Goal: Task Accomplishment & Management: Manage account settings

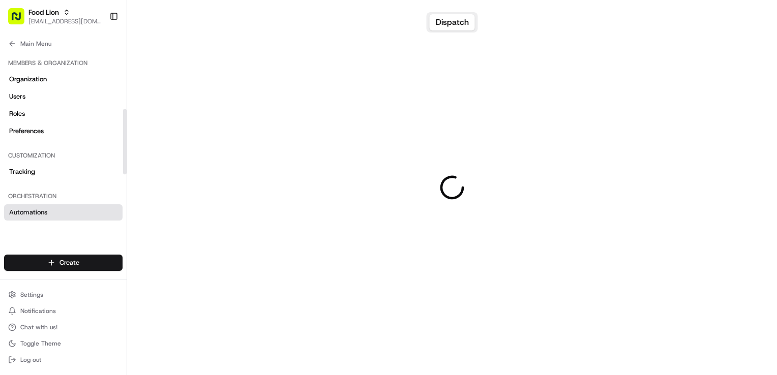
scroll to position [152, 0]
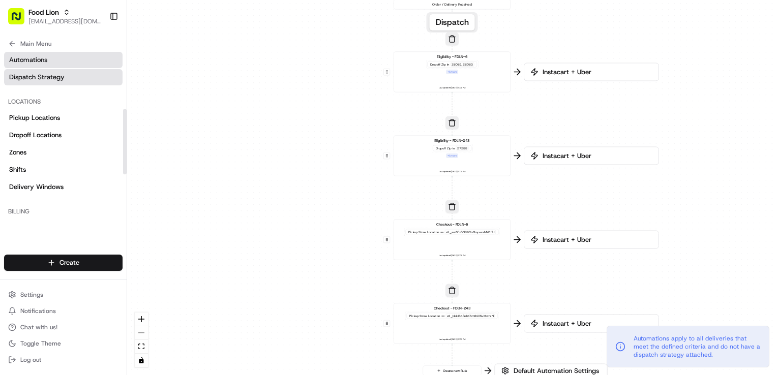
click at [65, 78] on link "Dispatch Strategy" at bounding box center [63, 77] width 118 height 16
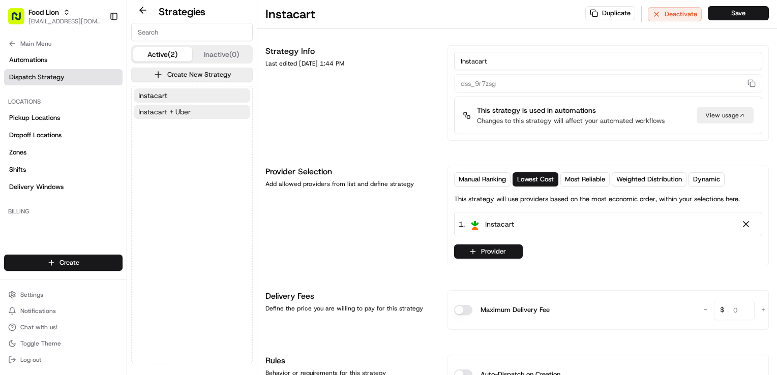
click at [183, 117] on button "Instacart + Uber" at bounding box center [192, 112] width 116 height 14
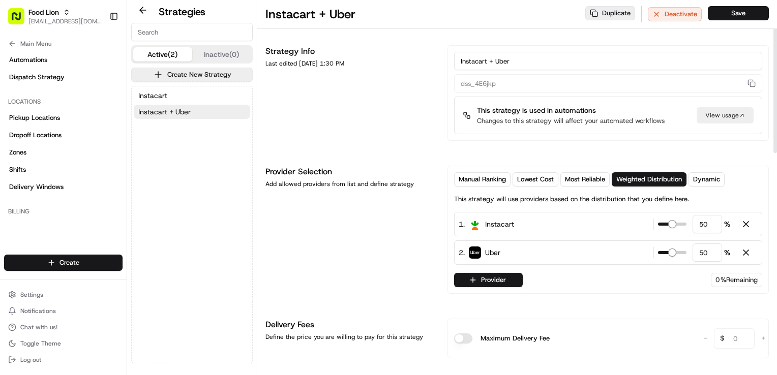
click at [604, 12] on button "Duplicate" at bounding box center [610, 13] width 50 height 14
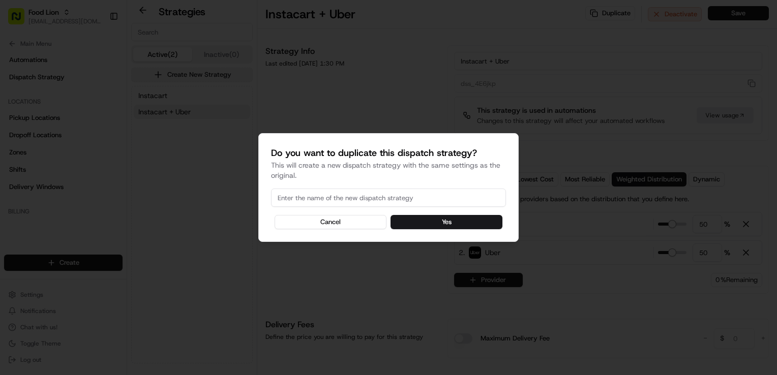
click at [362, 198] on input at bounding box center [388, 198] width 235 height 18
type input "Instacart + Uber Default"
click at [439, 225] on button "Yes" at bounding box center [446, 222] width 112 height 14
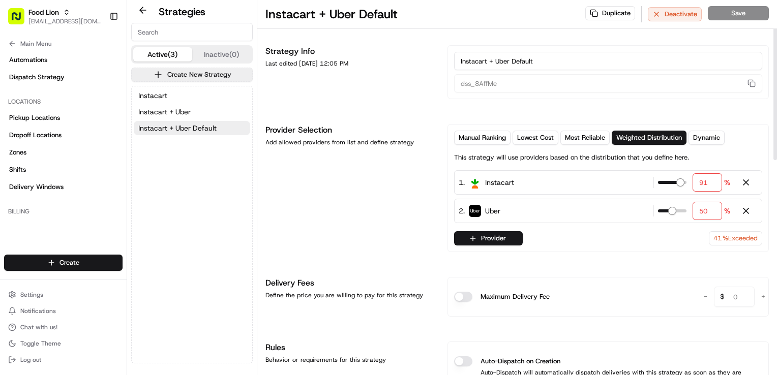
type input "90"
click at [684, 183] on span at bounding box center [680, 182] width 8 height 8
type input "10"
click at [661, 214] on span at bounding box center [664, 211] width 8 height 8
click at [755, 10] on button "Save" at bounding box center [737, 13] width 61 height 14
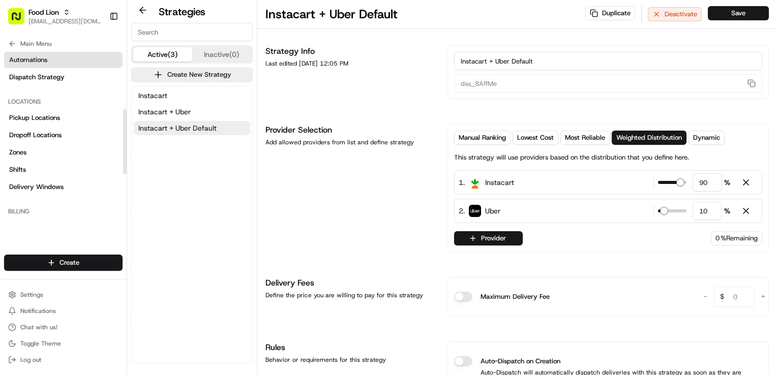
click at [50, 64] on link "Automations" at bounding box center [63, 60] width 118 height 16
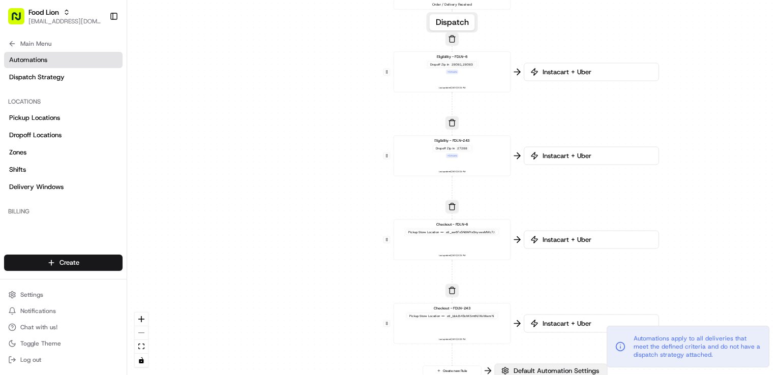
click at [565, 368] on span "Default Automation Settings" at bounding box center [555, 370] width 89 height 9
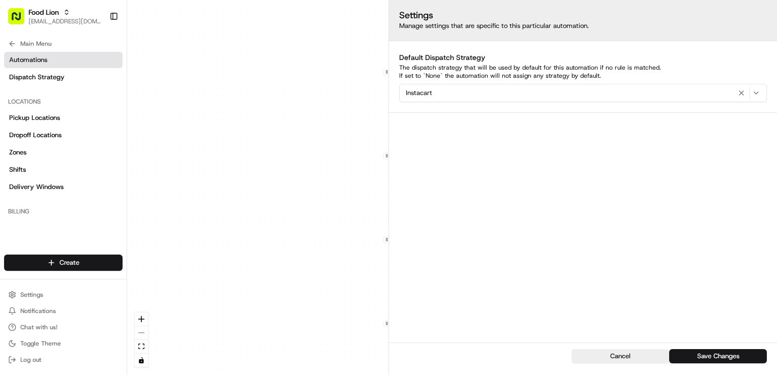
click at [641, 92] on div "Instacart" at bounding box center [582, 93] width 362 height 12
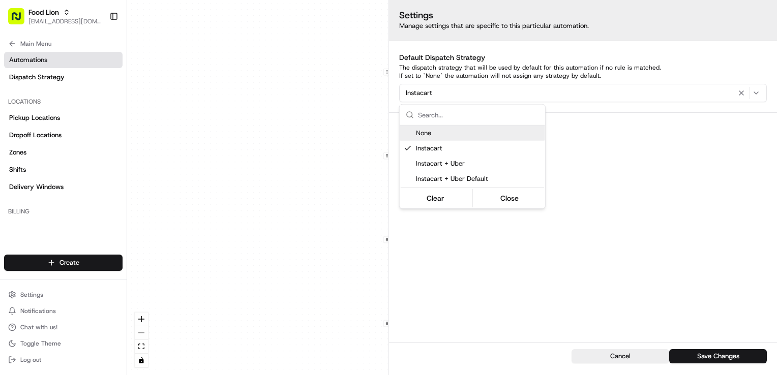
click at [772, 148] on html "Food Lion [EMAIL_ADDRESS][DOMAIN_NAME] Toggle Sidebar Orders Deliveries Provide…" at bounding box center [388, 187] width 777 height 375
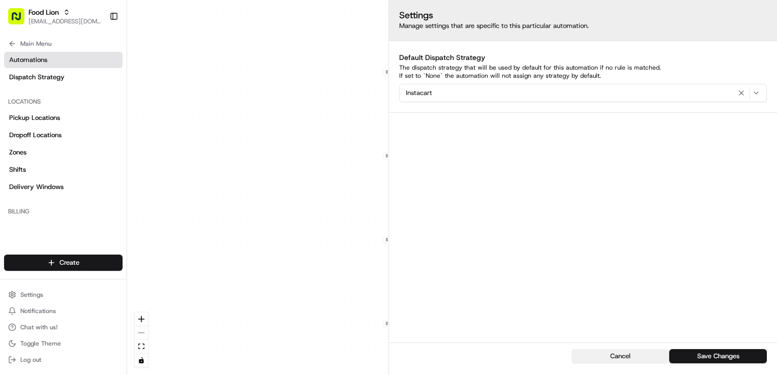
click at [622, 356] on button "Cancel" at bounding box center [620, 356] width 98 height 14
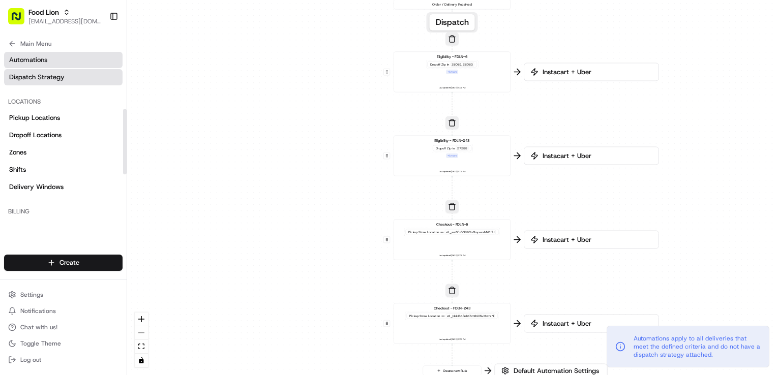
click at [52, 82] on link "Dispatch Strategy" at bounding box center [63, 77] width 118 height 16
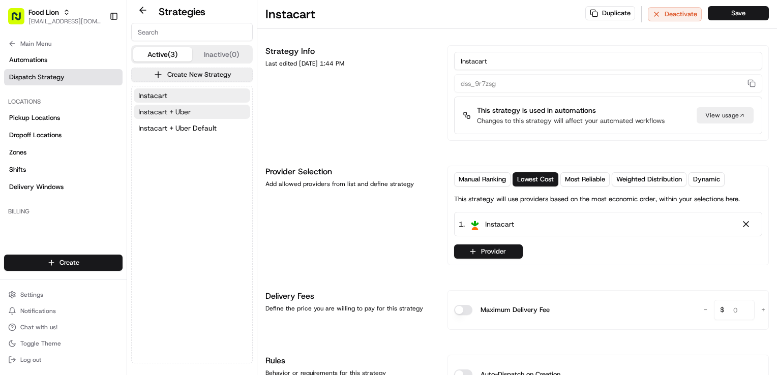
click at [170, 111] on span "Instacart + Uber" at bounding box center [164, 112] width 52 height 10
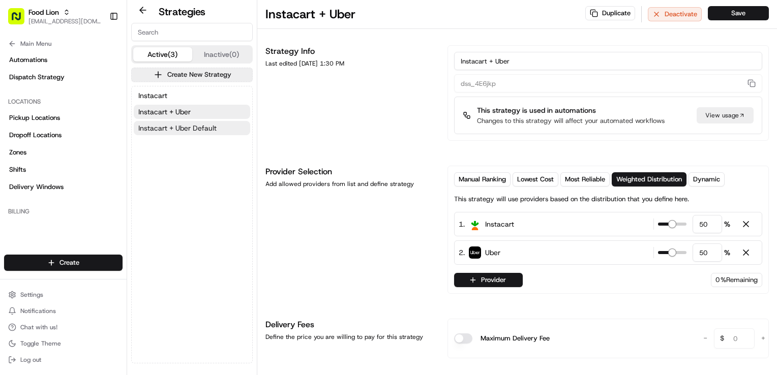
click at [177, 126] on span "Instacart + Uber Default" at bounding box center [177, 128] width 78 height 10
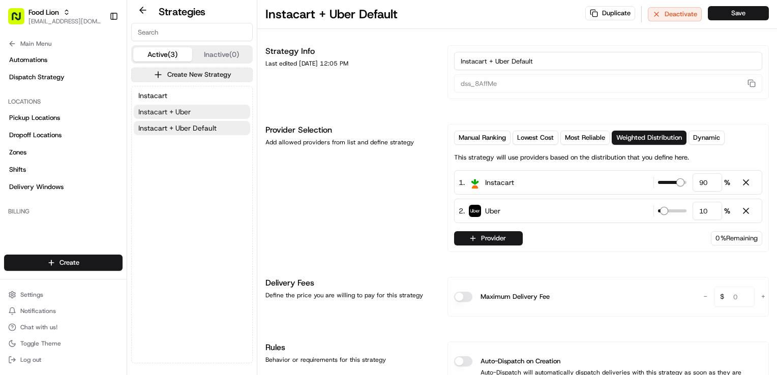
click at [181, 110] on span "Instacart + Uber" at bounding box center [164, 112] width 52 height 10
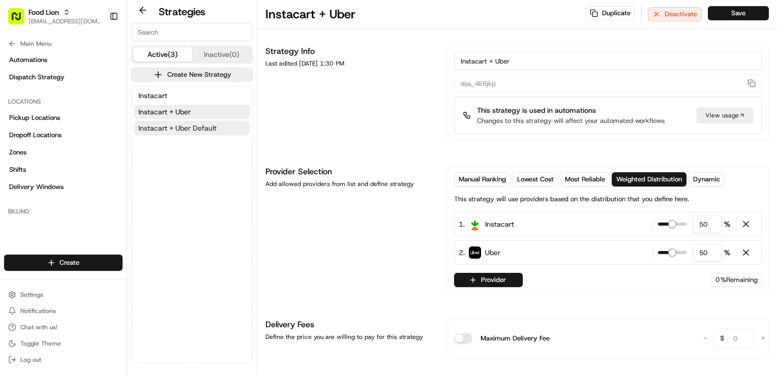
click at [182, 130] on span "Instacart + Uber Default" at bounding box center [177, 128] width 78 height 10
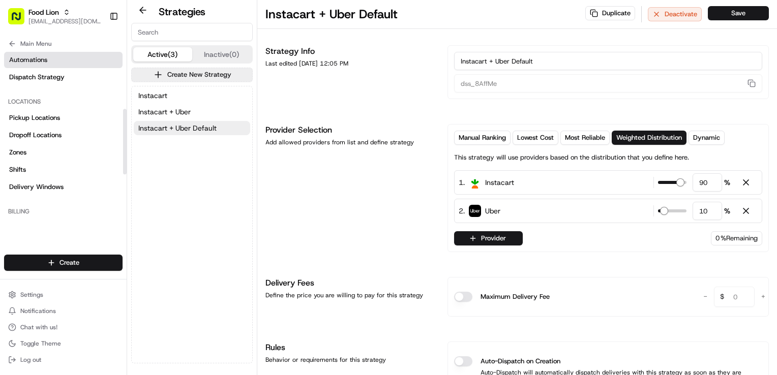
click at [55, 64] on link "Automations" at bounding box center [63, 60] width 118 height 16
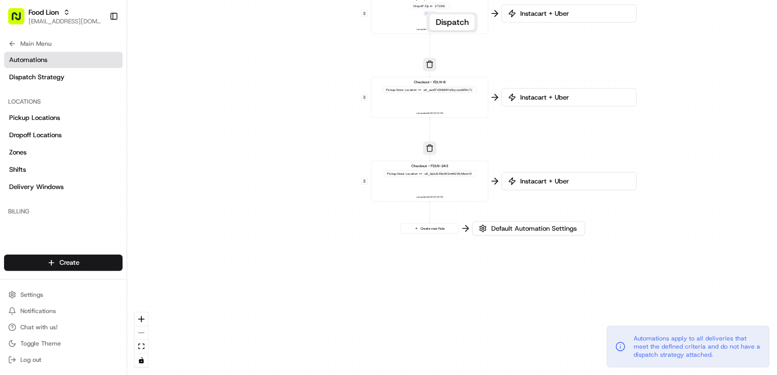
drag, startPoint x: 724, startPoint y: 262, endPoint x: 701, endPoint y: 117, distance: 146.6
click at [701, 117] on div "0 0 0 0 0 Order / Delivery Received Eligibility - FDLN-6 Dropoff Zip in 28081,2…" at bounding box center [451, 187] width 649 height 375
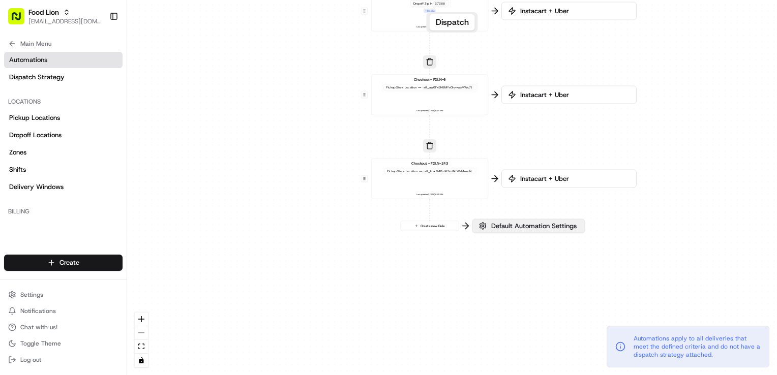
click at [530, 230] on span "Default Automation Settings" at bounding box center [533, 226] width 89 height 9
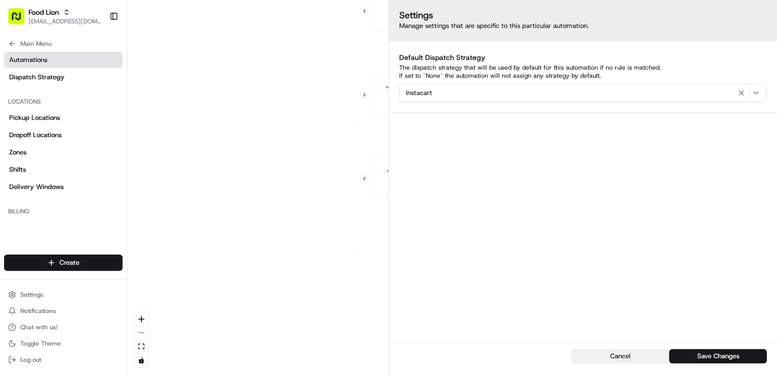
click at [636, 357] on button "Cancel" at bounding box center [620, 356] width 98 height 14
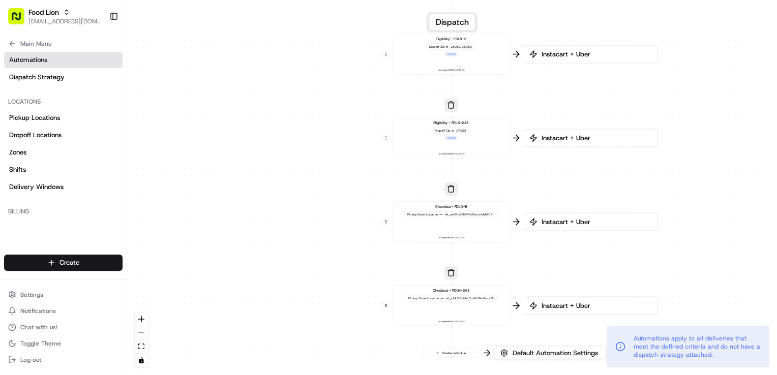
drag, startPoint x: 251, startPoint y: 97, endPoint x: 273, endPoint y: 239, distance: 144.0
click at [273, 239] on div "0 0 0 0 0 Order / Delivery Received Eligibility - FDLN-6 Dropoff Zip in 28081,2…" at bounding box center [451, 187] width 649 height 375
